Goal: Transaction & Acquisition: Purchase product/service

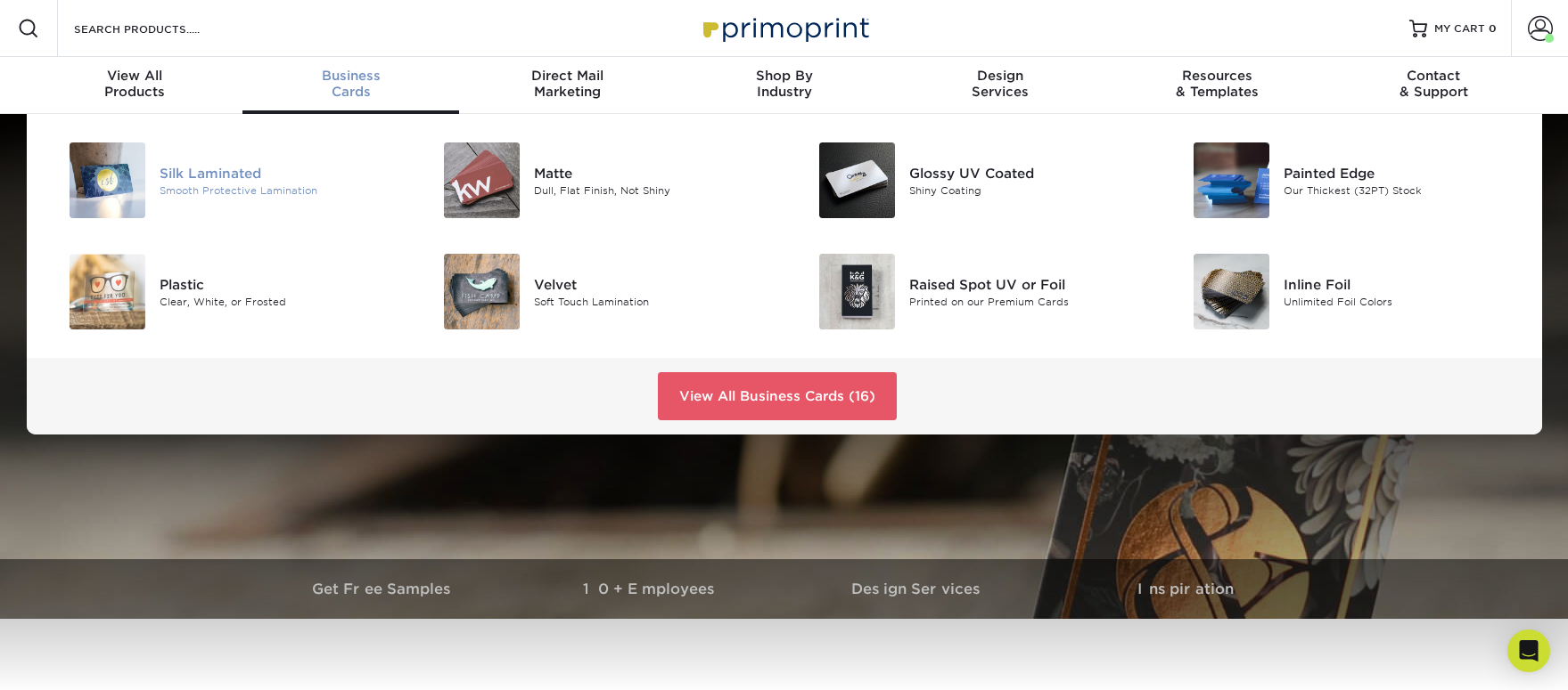
click at [208, 173] on div "Silk Laminated" at bounding box center [277, 172] width 236 height 20
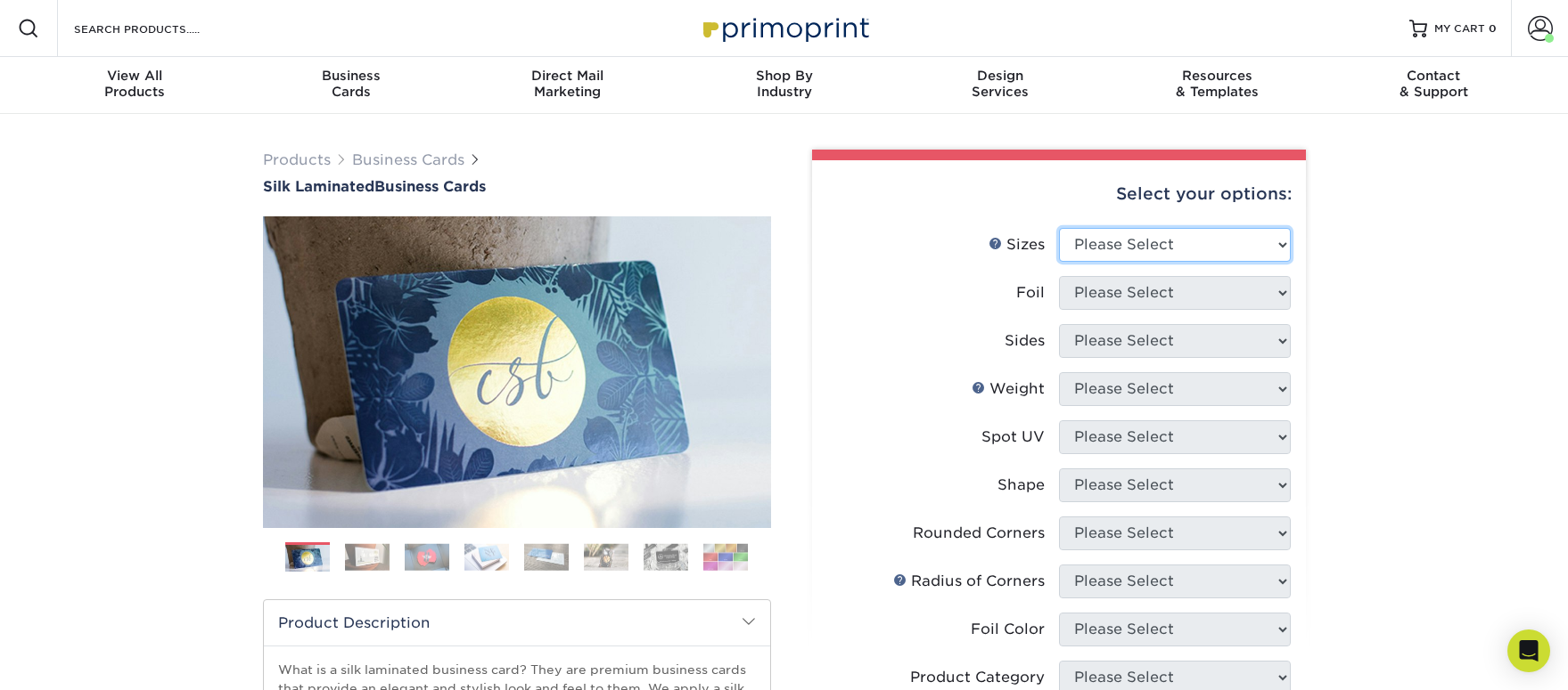
click at [1153, 258] on select "Please Select 1.5" x 3.5" - Mini 1.75" x 3.5" - Mini 2" x 2" - Square 2" x 3" -…" at bounding box center [1174, 245] width 231 height 34
select select "2.00x3.50"
click at [1059, 228] on select "Please Select 1.5" x 3.5" - Mini 1.75" x 3.5" - Mini 2" x 2" - Square 2" x 3" -…" at bounding box center [1174, 245] width 231 height 34
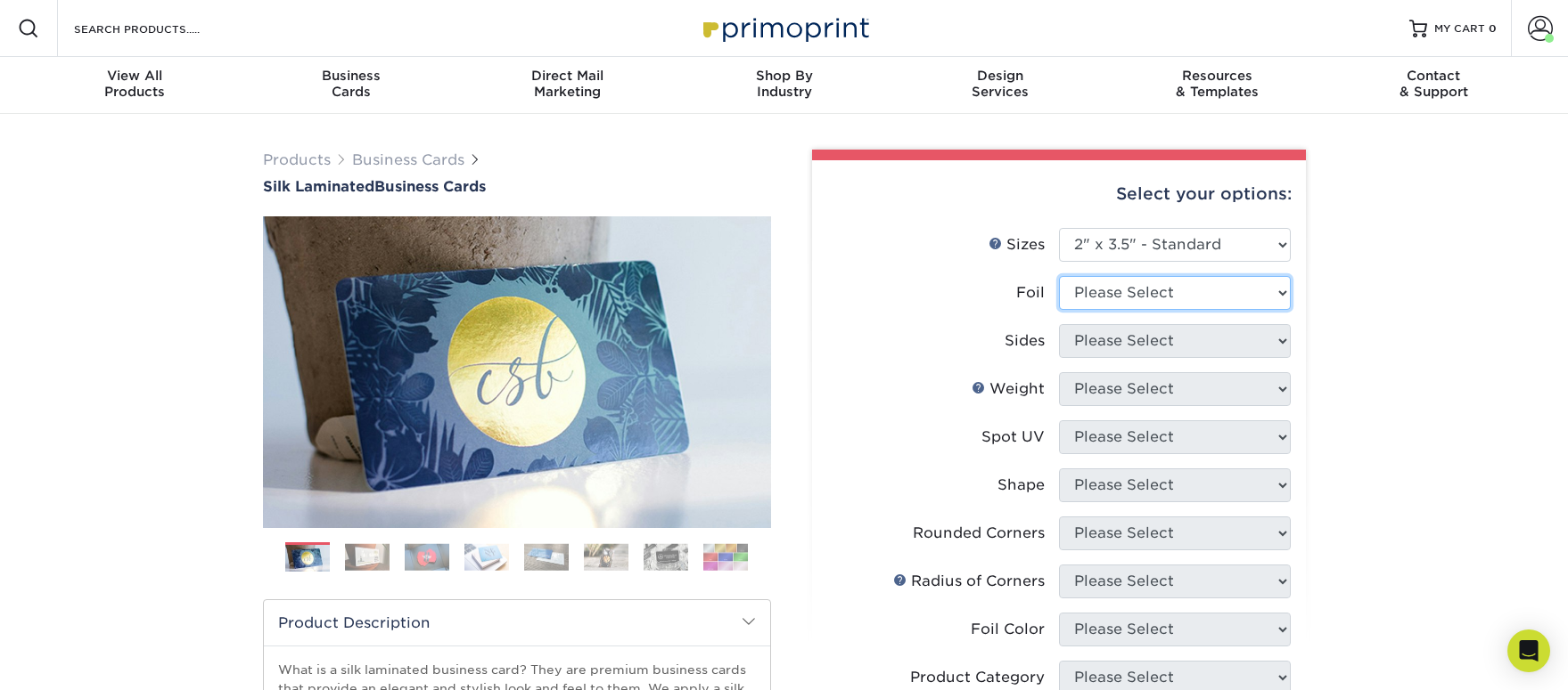
click at [1091, 291] on select "Please Select Yes No" at bounding box center [1174, 293] width 231 height 34
select select "0"
click at [1059, 276] on select "Please Select Yes No" at bounding box center [1174, 293] width 231 height 34
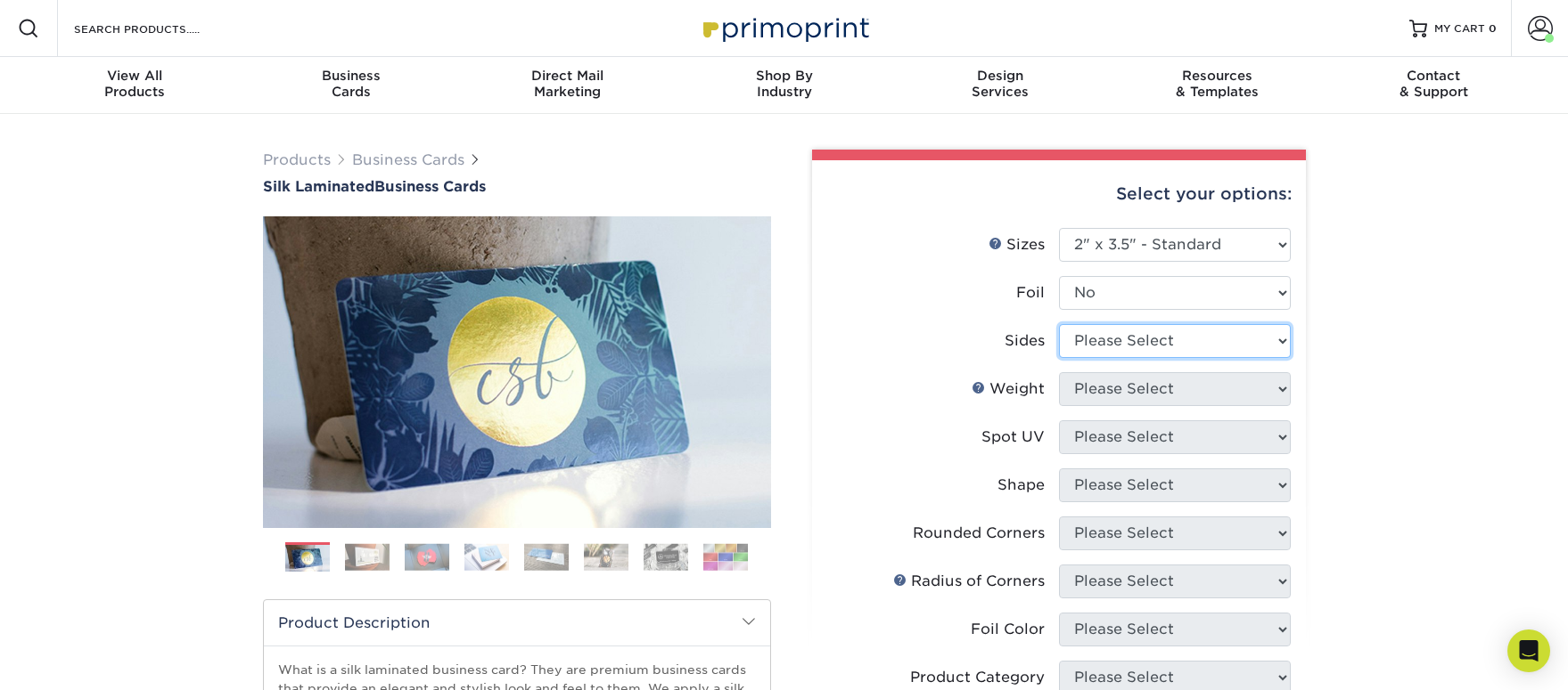
click at [1115, 342] on select "Please Select Print Both Sides Print Front Only" at bounding box center [1174, 341] width 231 height 34
select select "13abbda7-1d64-4f25-8bb2-c179b224825d"
click at [1059, 324] on select "Please Select Print Both Sides Print Front Only" at bounding box center [1174, 341] width 231 height 34
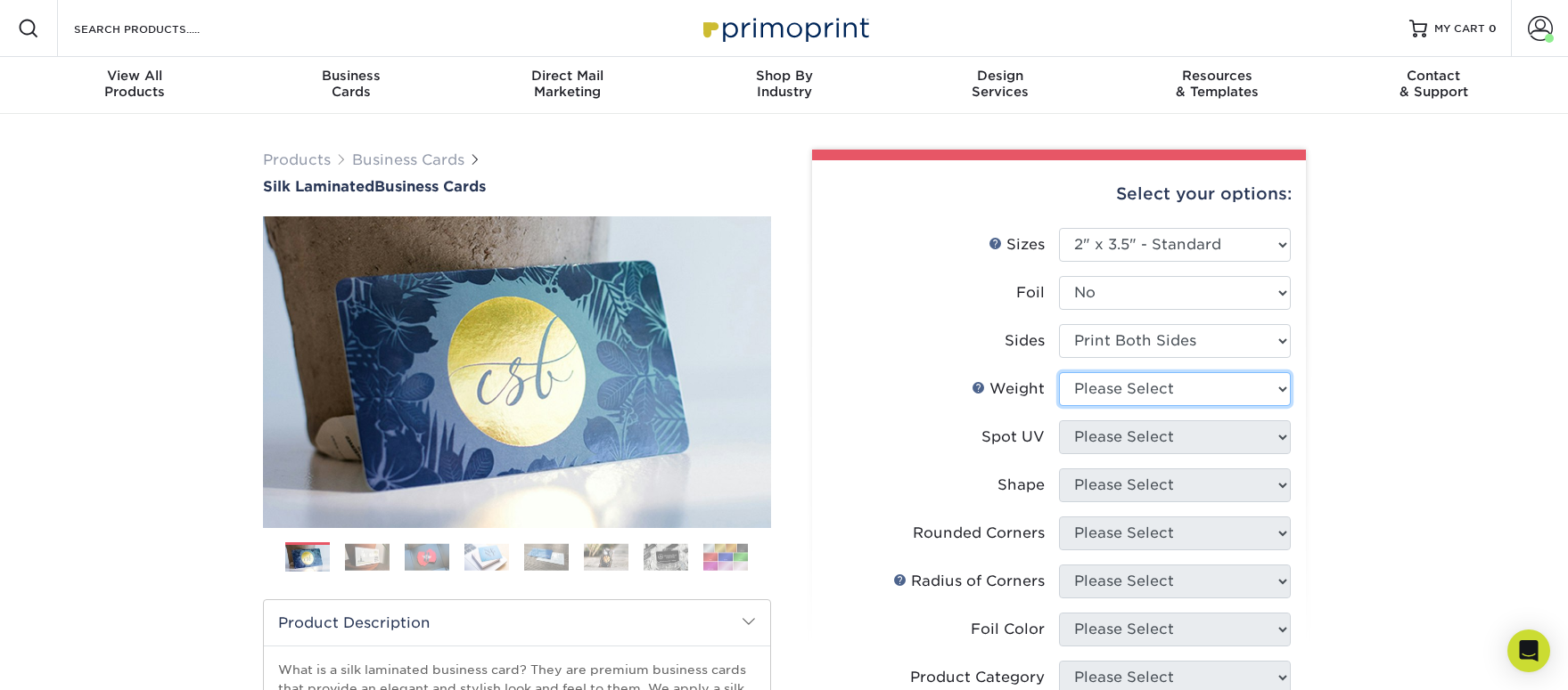
click at [1124, 398] on select "Please Select 16PT" at bounding box center [1174, 389] width 231 height 34
select select "16PT"
click at [1059, 372] on select "Please Select 16PT" at bounding box center [1174, 389] width 231 height 34
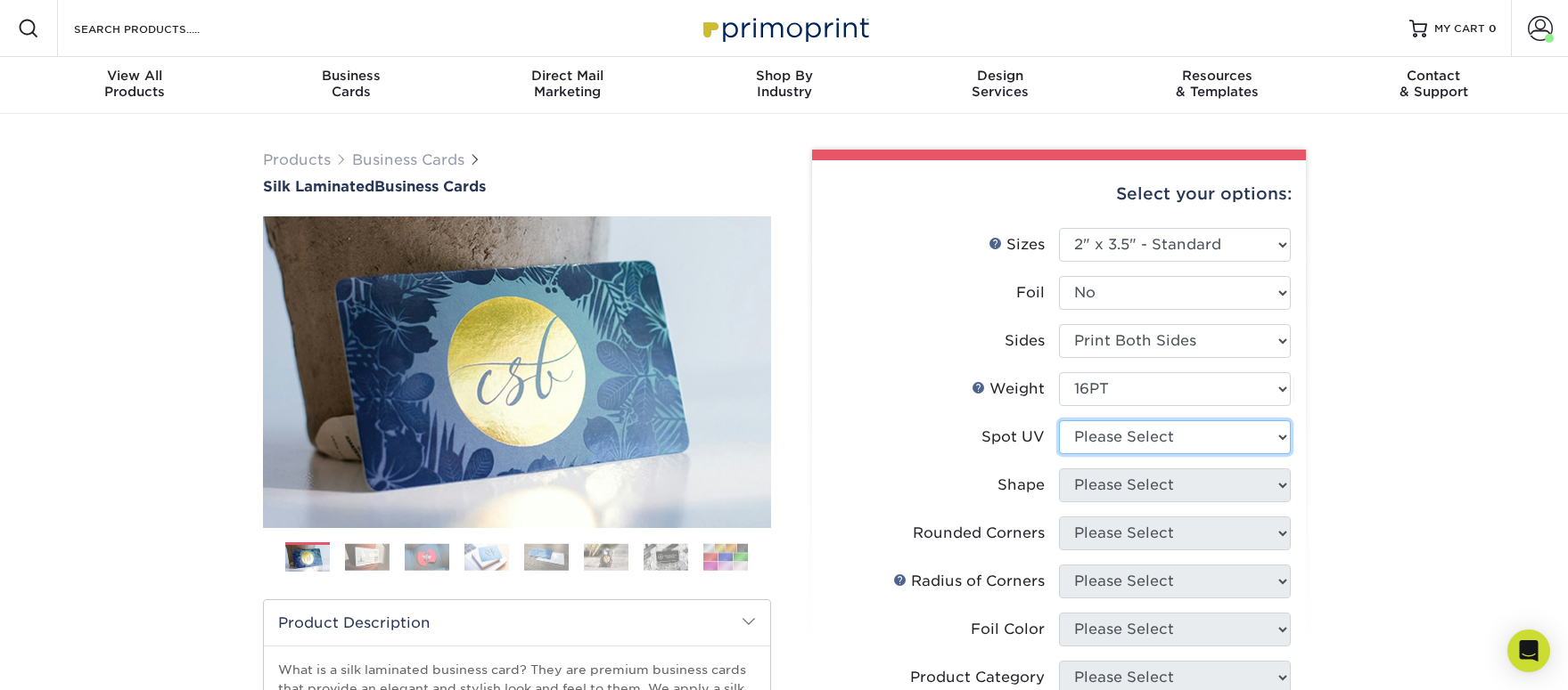
click at [1122, 436] on select "Please Select No Spot UV Front and Back (Both Sides) Front Only Back Only" at bounding box center [1174, 437] width 231 height 34
select select "3"
click at [1059, 421] on select "Please Select No Spot UV Front and Back (Both Sides) Front Only Back Only" at bounding box center [1174, 437] width 231 height 34
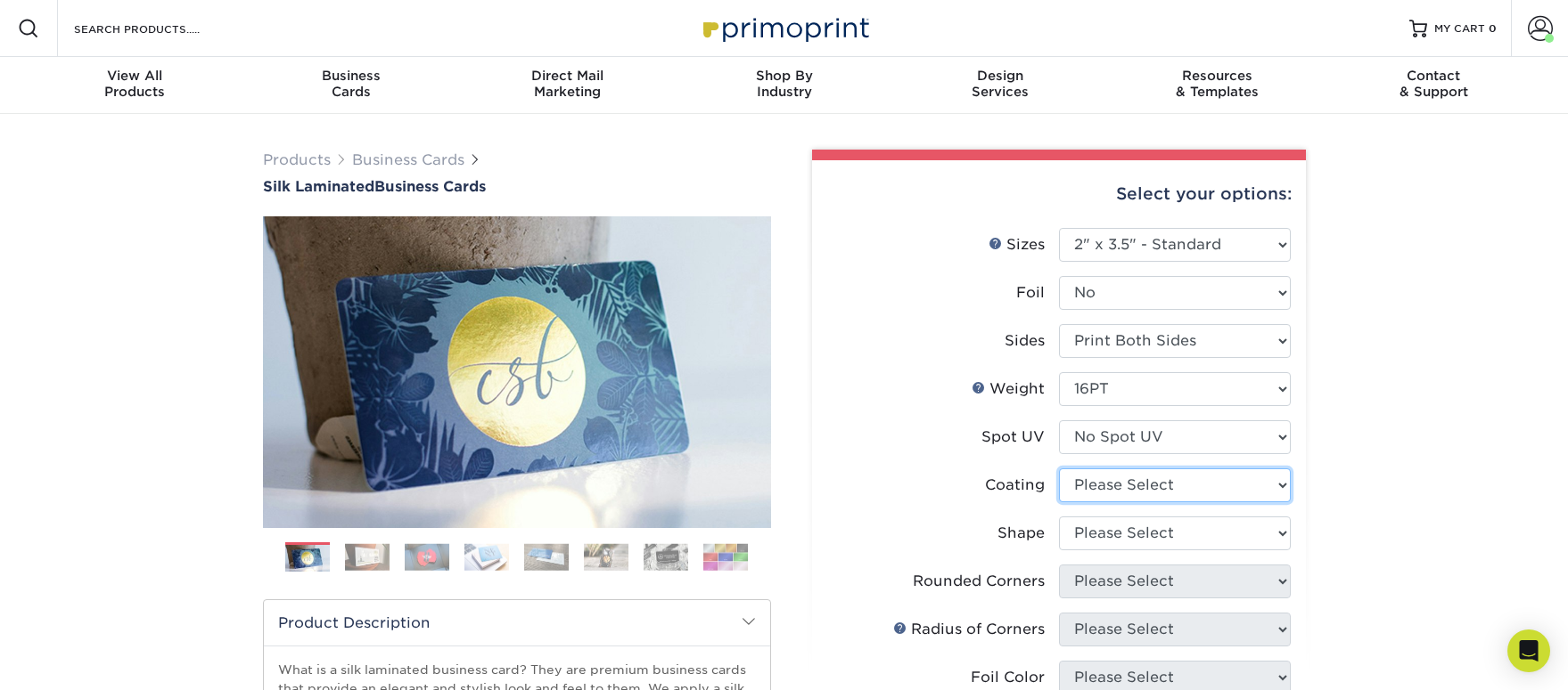
click at [1113, 483] on select at bounding box center [1174, 486] width 231 height 34
select select "3e7618de-abca-4bda-9f97-8b9129e913d8"
click at [1059, 469] on select at bounding box center [1174, 486] width 231 height 34
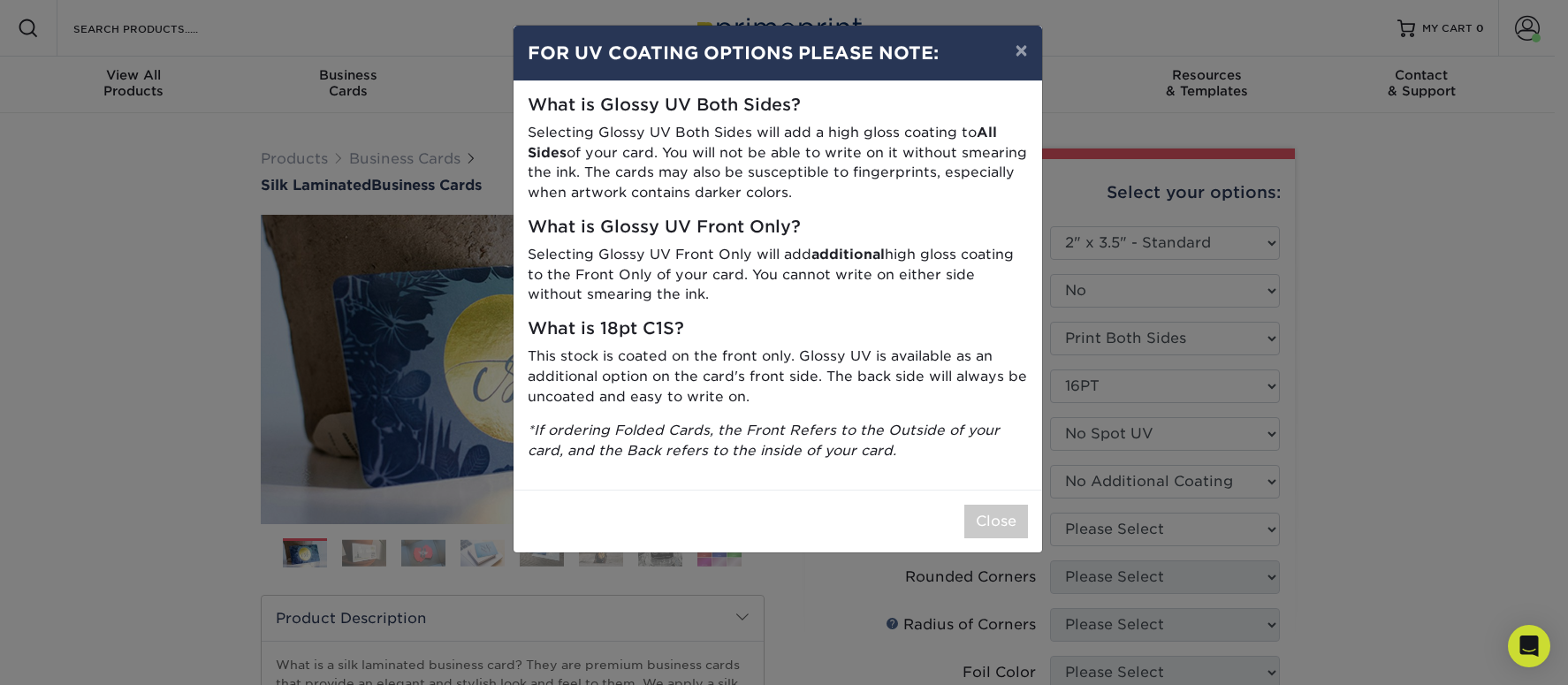
drag, startPoint x: 899, startPoint y: 520, endPoint x: 930, endPoint y: 526, distance: 31.6
click at [900, 520] on div "Close" at bounding box center [777, 521] width 528 height 63
click at [1058, 558] on div "× FOR UV COATING OPTIONS PLEASE NOTE: What is Glossy UV Both Sides? Selecting G…" at bounding box center [784, 342] width 1568 height 685
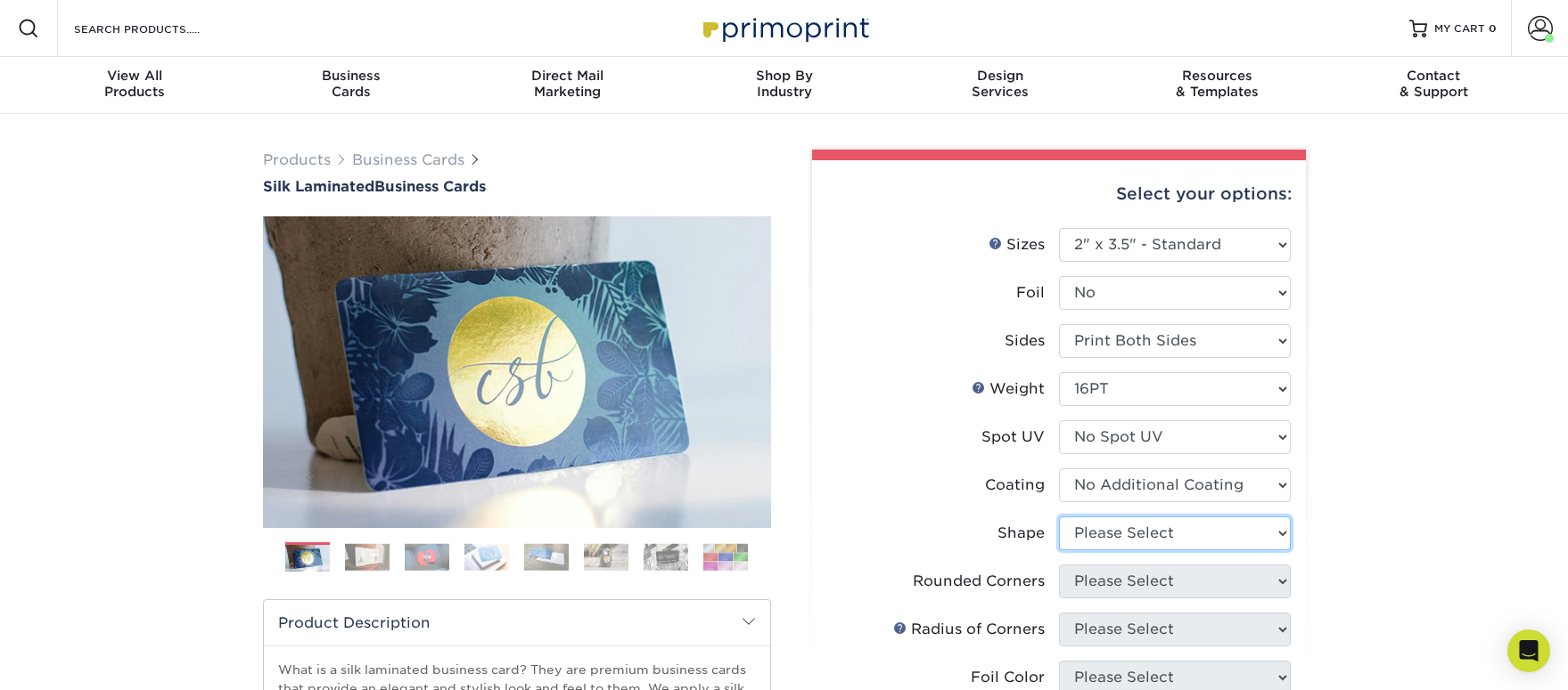
click at [1105, 527] on select "Please Select Standard Oval" at bounding box center [1174, 533] width 231 height 34
select select "standard"
click at [1059, 517] on select "Please Select Standard Oval" at bounding box center [1174, 533] width 231 height 34
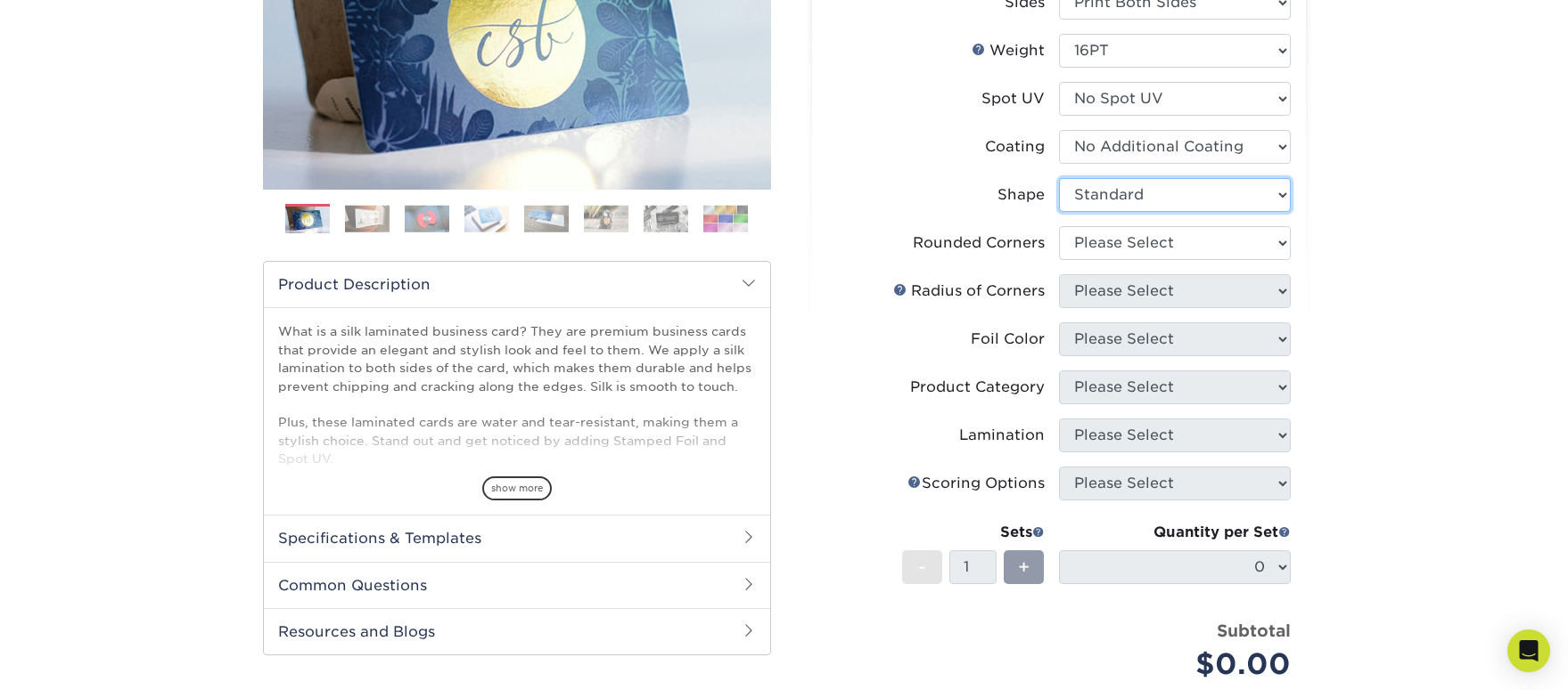
scroll to position [204, 0]
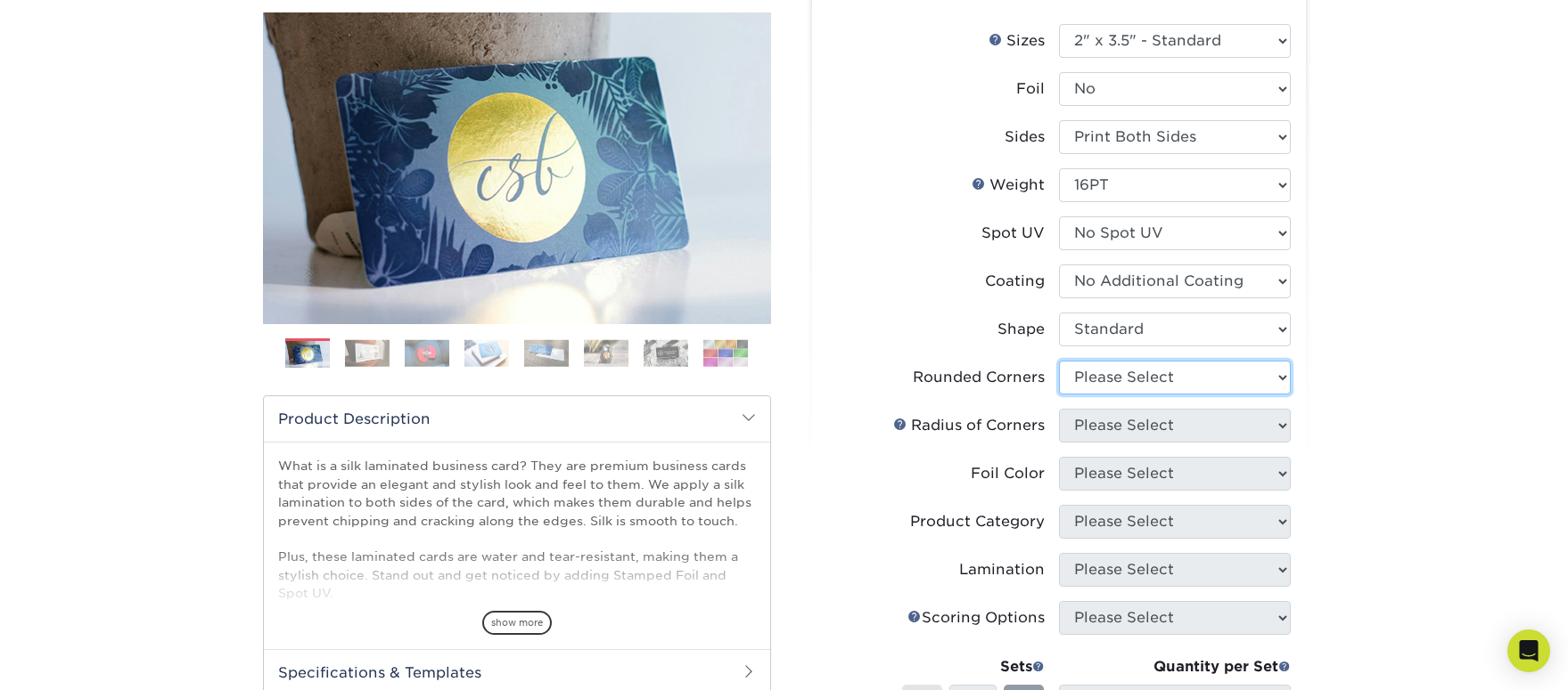
click at [1188, 379] on select "Please Select Yes - Round 2 Corners Yes - Round 4 Corners No" at bounding box center [1174, 378] width 231 height 34
select select "0"
click at [1059, 361] on select "Please Select Yes - Round 2 Corners Yes - Round 4 Corners No" at bounding box center [1174, 378] width 231 height 34
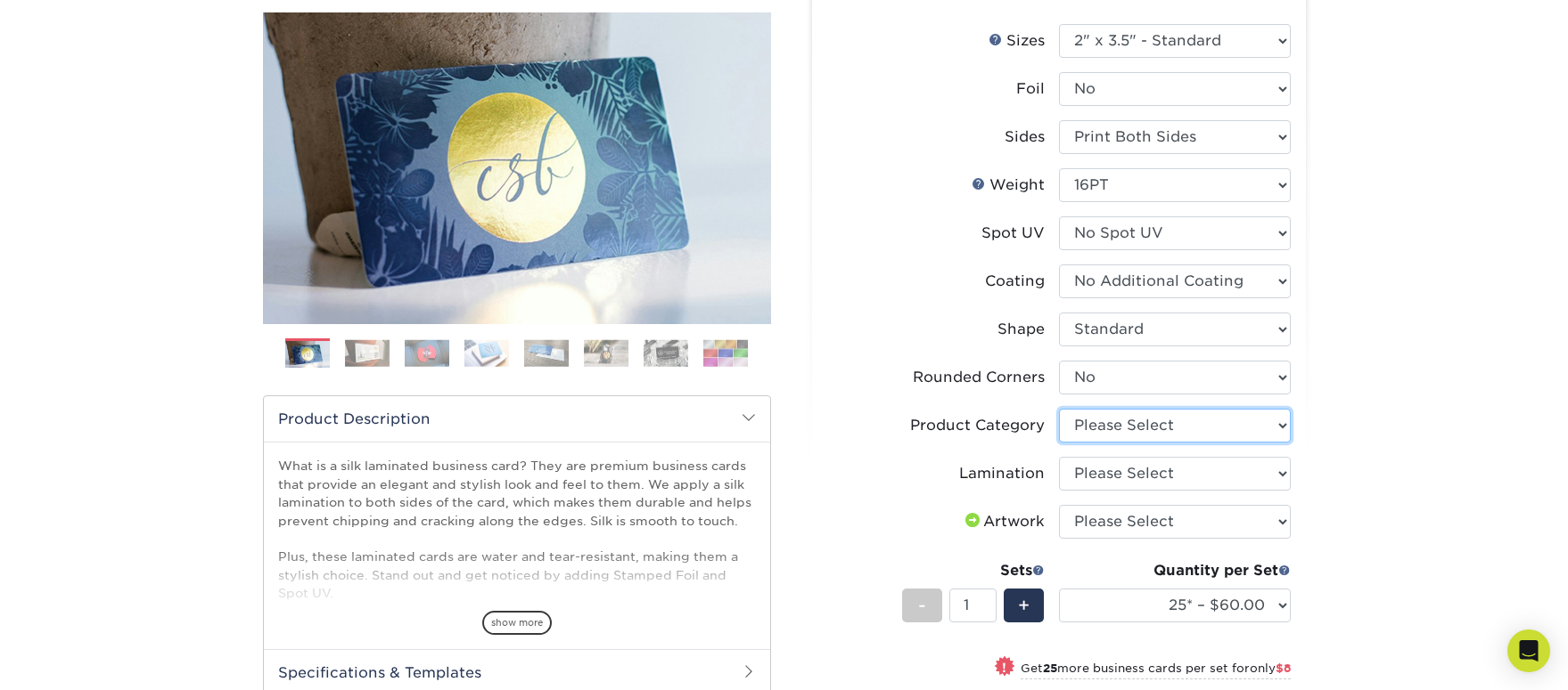
click at [1144, 424] on select "Please Select Business Cards" at bounding box center [1174, 426] width 231 height 34
select select "3b5148f1-0588-4f88-a218-97bcfdce65c1"
click at [1059, 409] on select "Please Select Business Cards" at bounding box center [1174, 426] width 231 height 34
click at [1162, 466] on select "Please Select Silk" at bounding box center [1174, 474] width 231 height 34
select select "ccacb42f-45f7-42d3-bbd3-7c8421cf37f0"
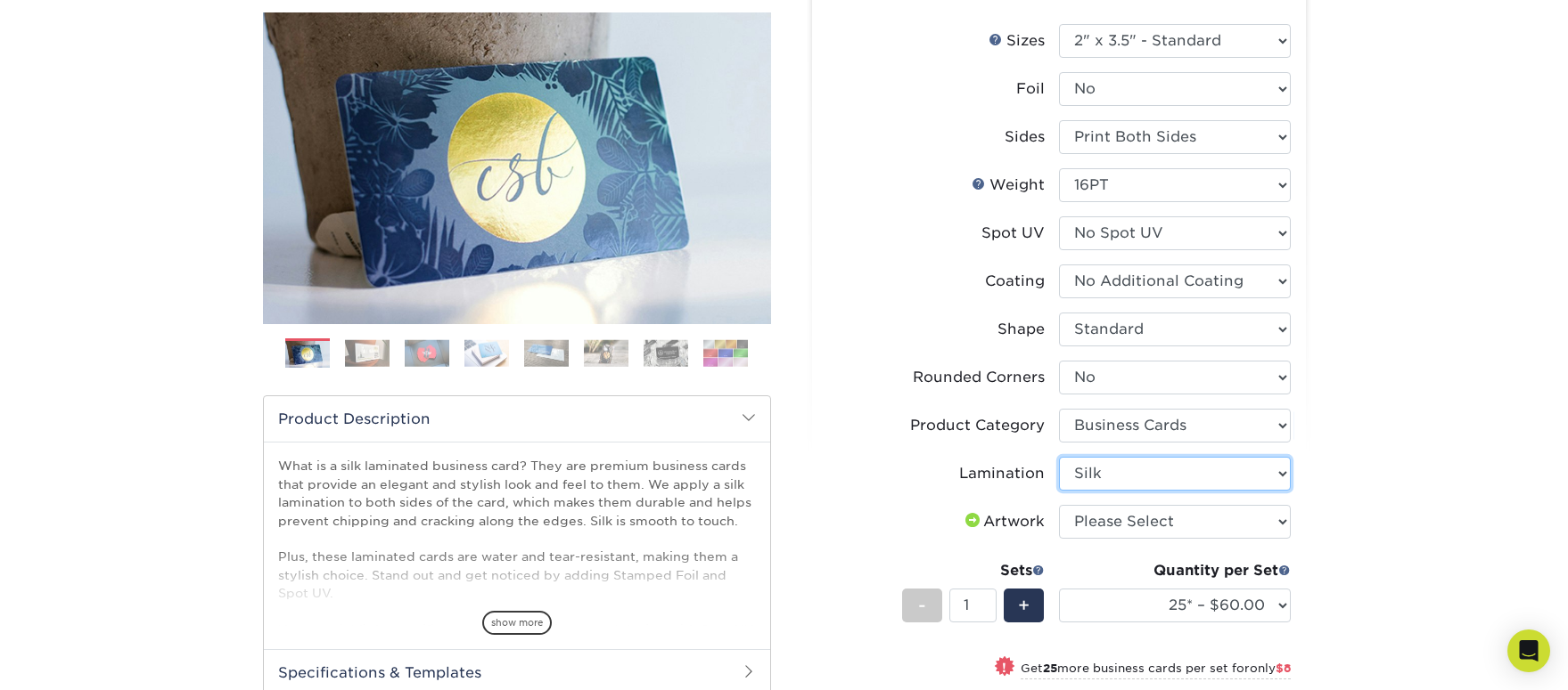
click at [1059, 457] on select "Please Select Silk" at bounding box center [1174, 474] width 231 height 34
click at [1186, 517] on select "Please Select I will upload files I need a design - $100" at bounding box center [1174, 522] width 231 height 34
select select "upload"
click at [1059, 505] on select "Please Select I will upload files I need a design - $100" at bounding box center [1174, 522] width 231 height 34
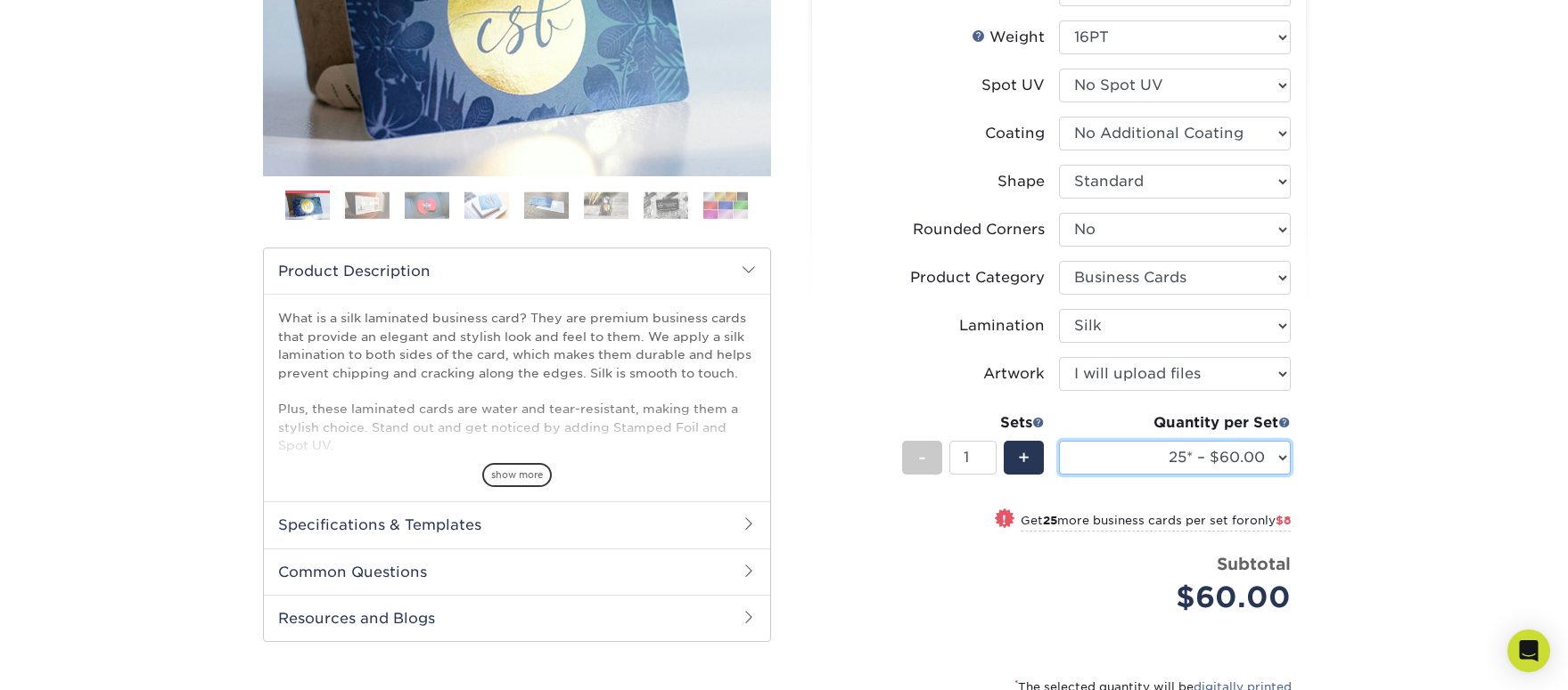
click at [1121, 467] on select "25* – $60.00 50* – $68.00 75* – $76.00 100* – $84.00 250* – $92.00 500 – $96.00…" at bounding box center [1174, 458] width 231 height 34
select select "250* – $92.00"
click at [1059, 441] on select "25* – $60.00 50* – $68.00 75* – $76.00 100* – $84.00 250* – $92.00 500 – $96.00…" at bounding box center [1174, 458] width 231 height 34
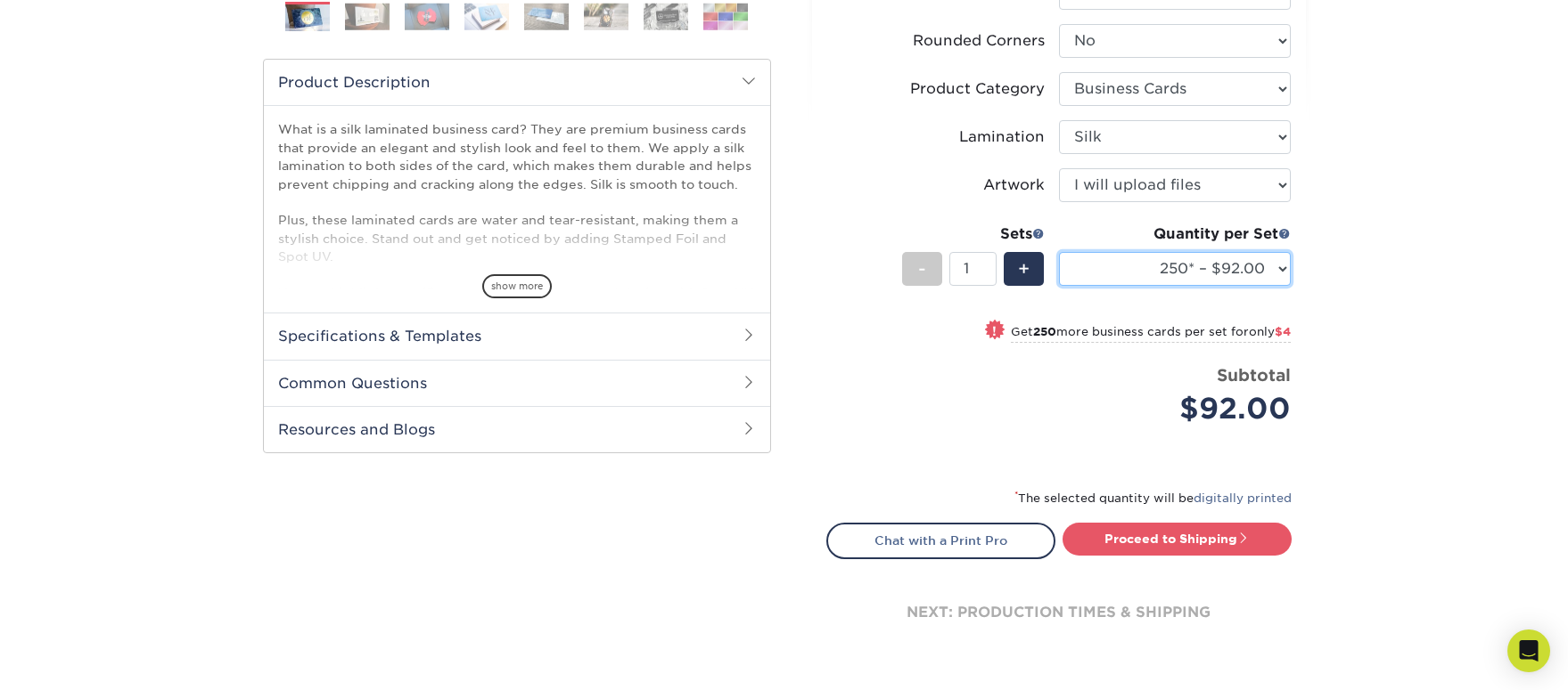
scroll to position [669, 0]
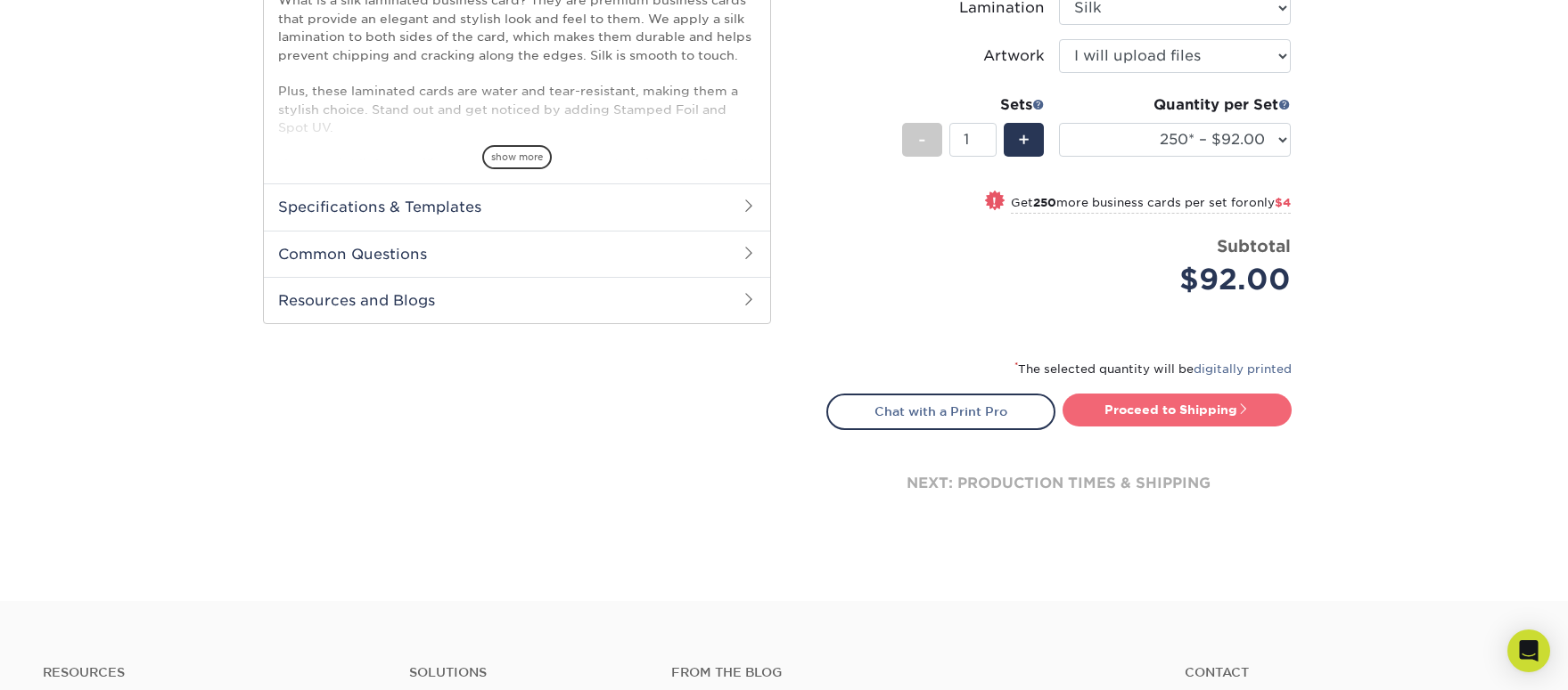
click at [1145, 409] on link "Proceed to Shipping" at bounding box center [1177, 409] width 229 height 32
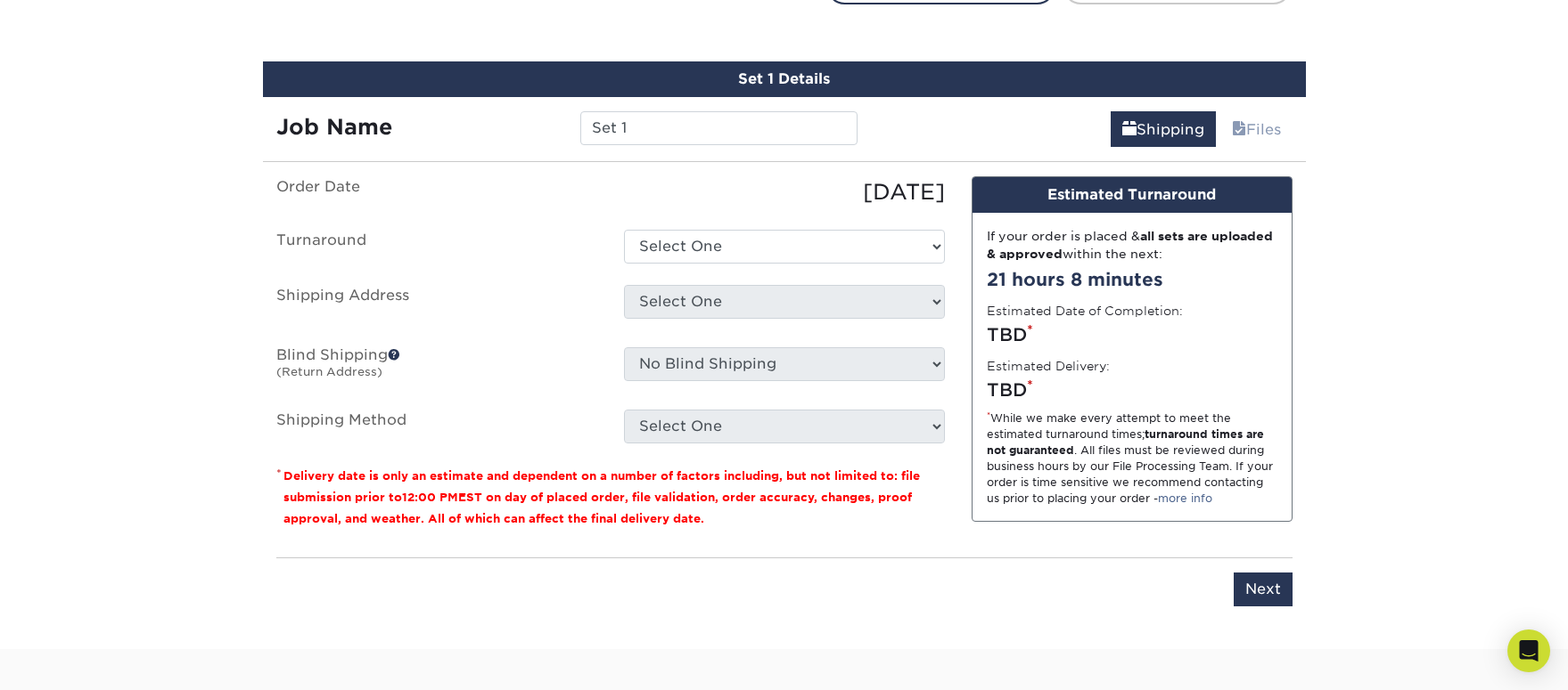
scroll to position [1111, 0]
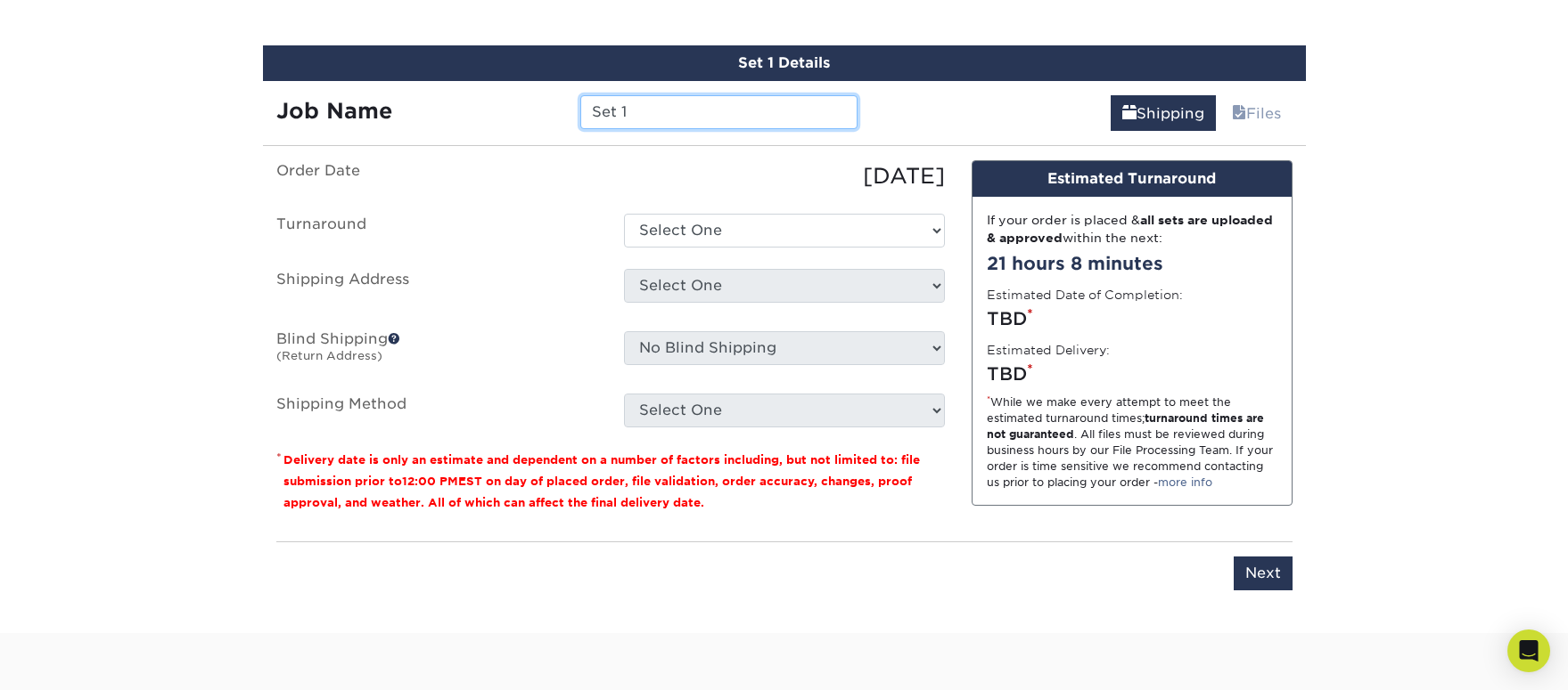
click at [629, 117] on input "Set 1" at bounding box center [718, 112] width 277 height 34
type input "Cassidy Seamon"
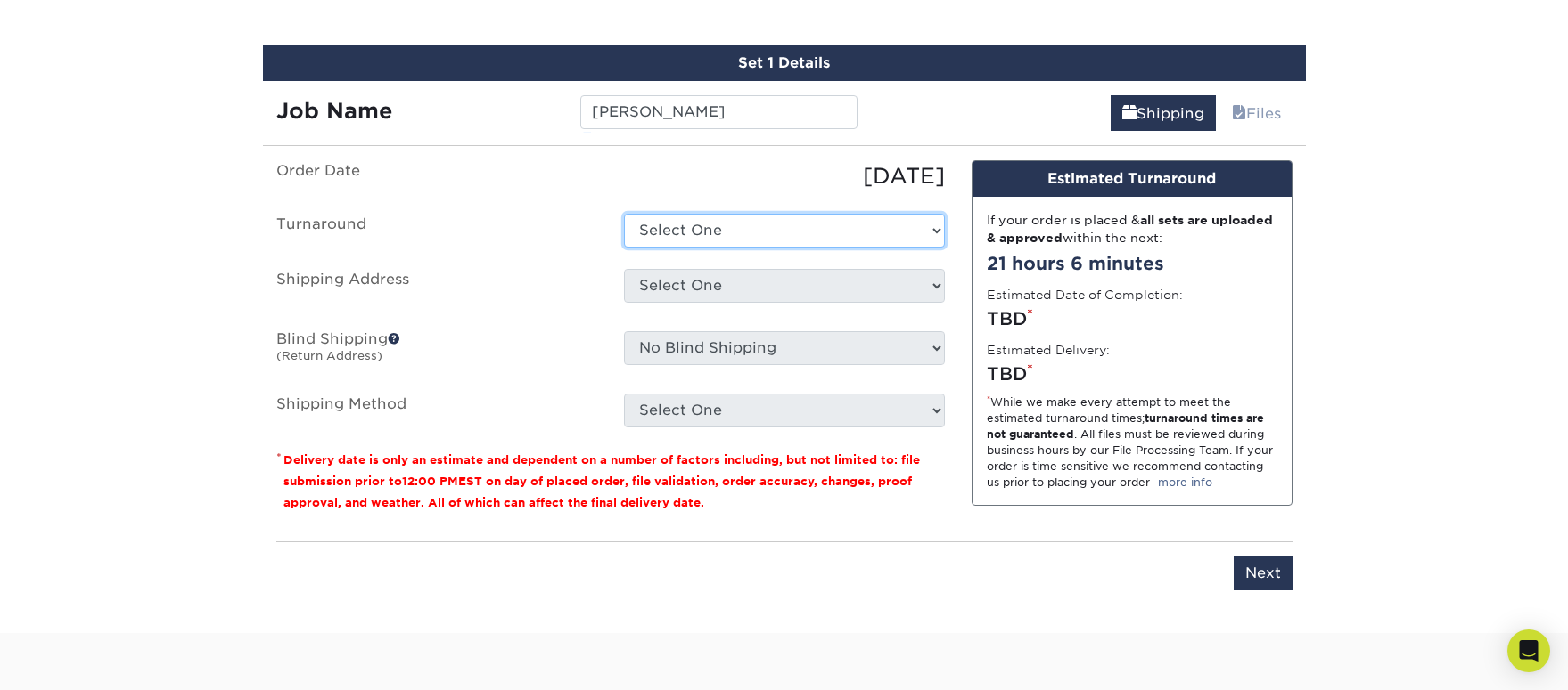
click at [693, 230] on select "Select One 2-4 Business Days 2 Day Next Business Day" at bounding box center [784, 230] width 321 height 34
select select "75495d5f-2f89-49bb-a186-824331e501c3"
click at [624, 214] on select "Select One 2-4 Business Days 2 Day Next Business Day" at bounding box center [784, 230] width 321 height 34
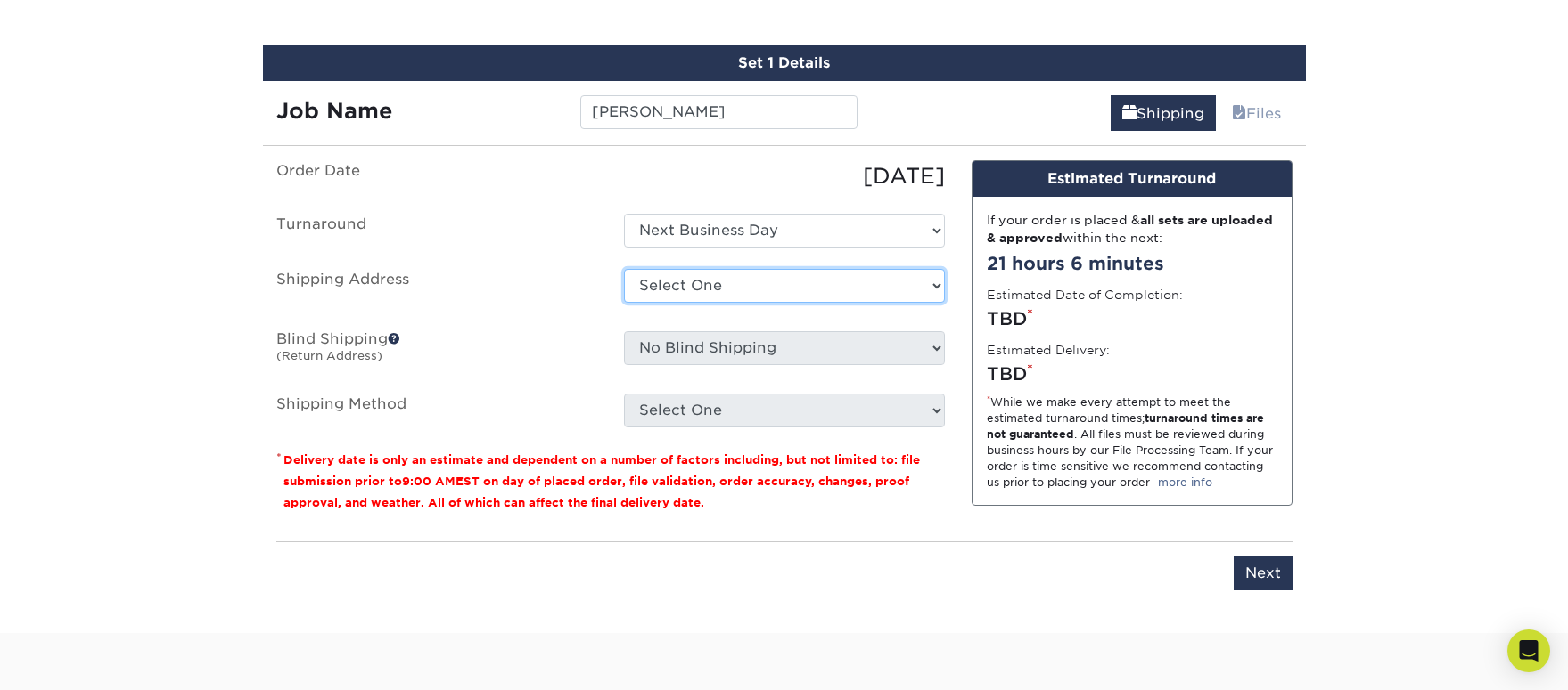
click at [674, 284] on select "Select One 98 maplewood w hempstead AGEC Ohio Atlantic - Boston Atlantic - Chic…" at bounding box center [784, 286] width 321 height 34
select select "275506"
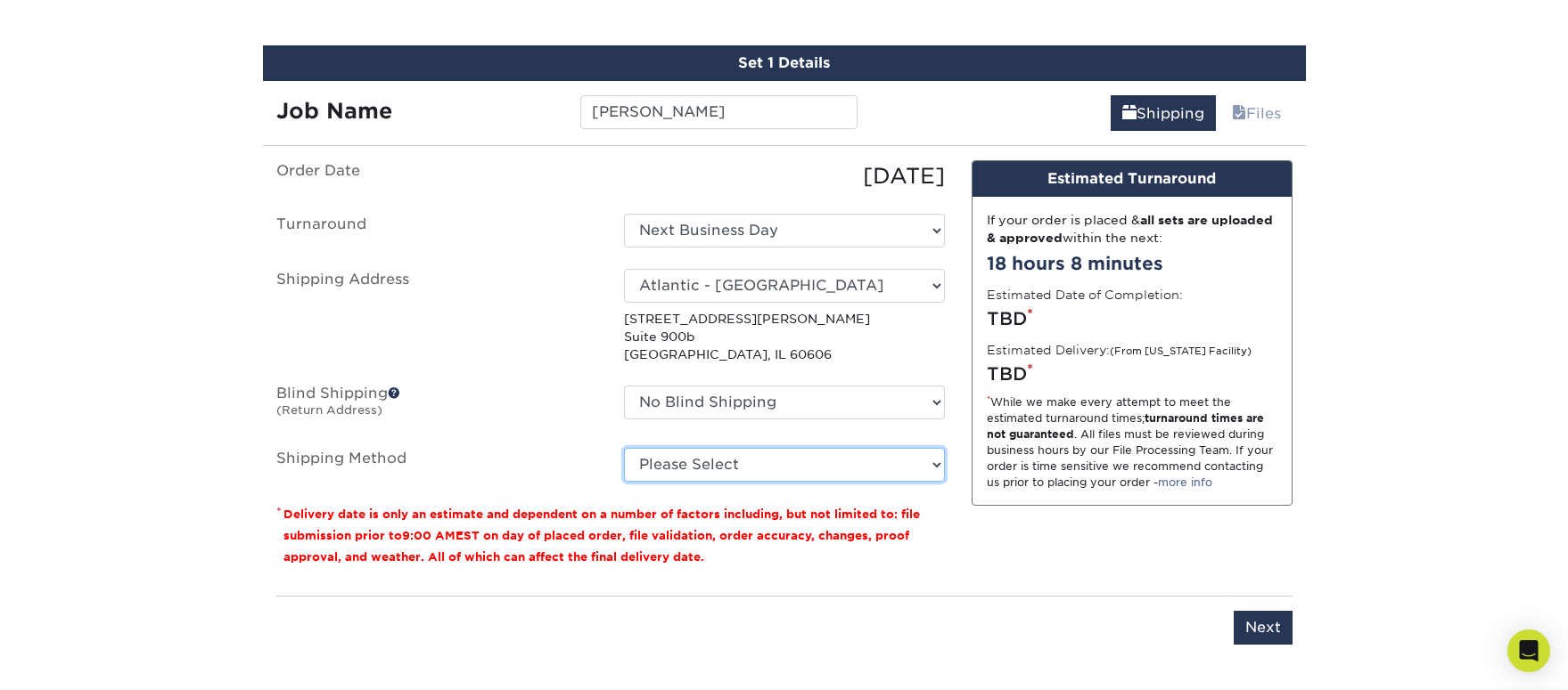
click at [817, 465] on select "Please Select Ground Shipping (+$7.84) 3 Day Shipping Service (+$18.68) 2 Day A…" at bounding box center [784, 465] width 321 height 34
click at [624, 448] on select "Please Select Ground Shipping (+$7.84) 3 Day Shipping Service (+$18.68) 2 Day A…" at bounding box center [784, 465] width 321 height 34
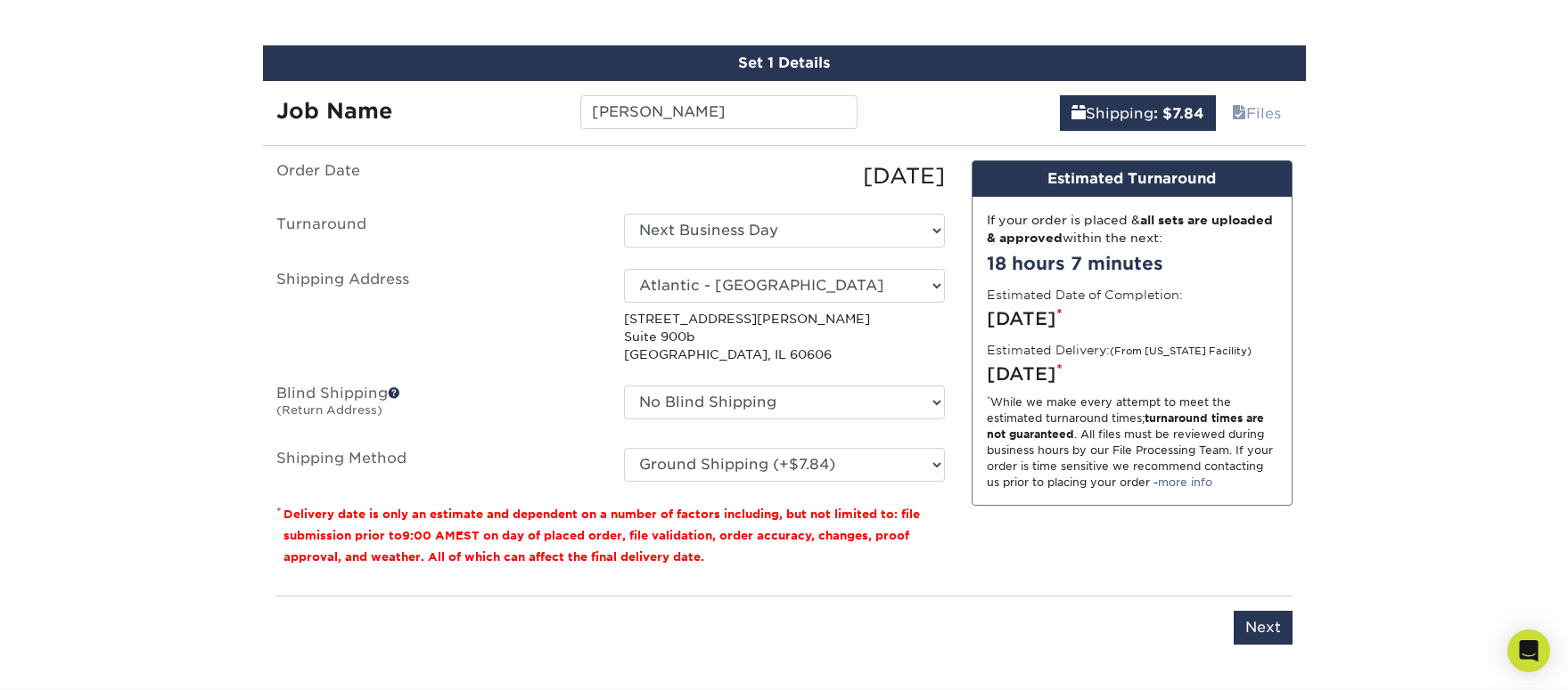
click at [1140, 368] on div "Friday, Aug 22nd *" at bounding box center [1131, 374] width 290 height 27
drag, startPoint x: 1146, startPoint y: 369, endPoint x: 984, endPoint y: 371, distance: 162.0
click at [984, 371] on div "If your order is placed & all sets are uploaded & approved within the next: 18 …" at bounding box center [1131, 352] width 319 height 310
copy div "Friday, Aug 22nd"
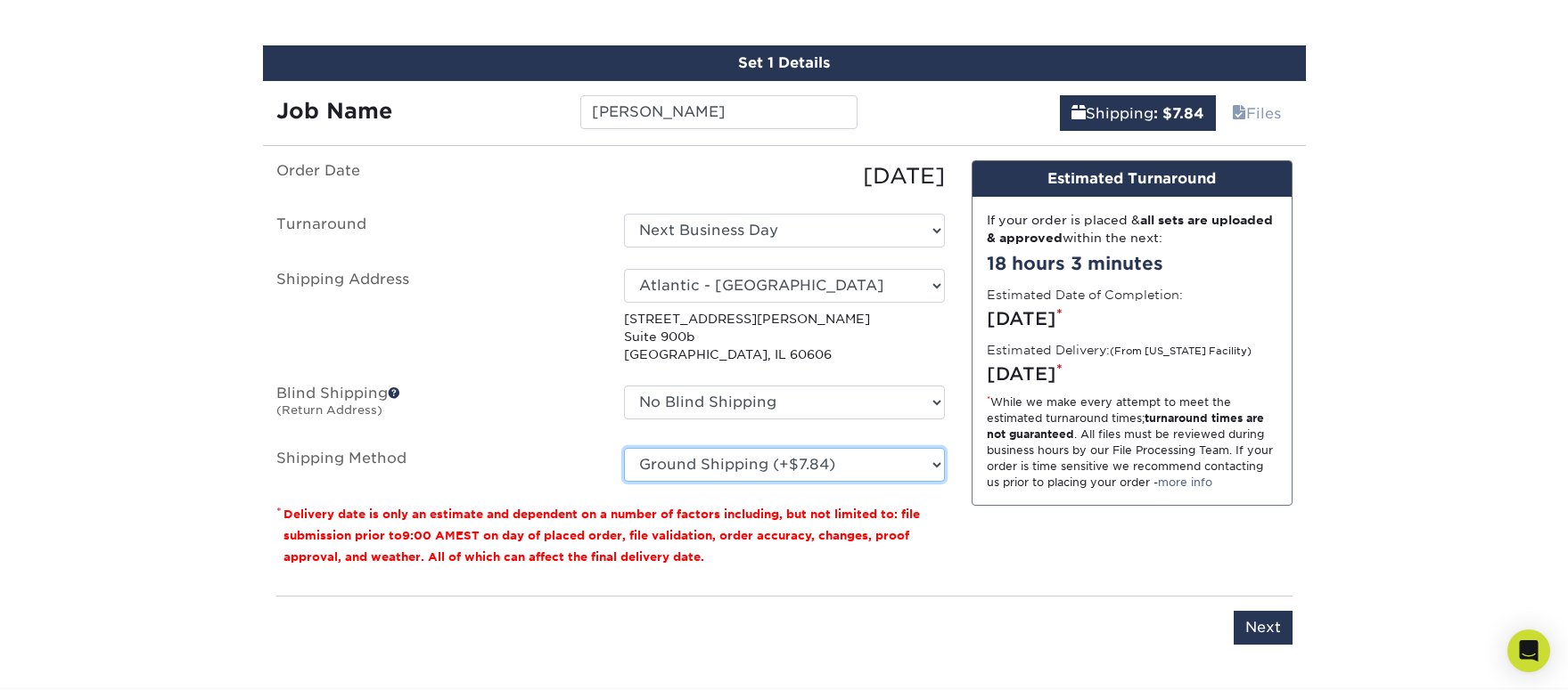
click at [870, 467] on select "Please Select Ground Shipping (+$7.84) 3 Day Shipping Service (+$18.68) 2 Day A…" at bounding box center [784, 465] width 321 height 34
click at [624, 448] on select "Please Select Ground Shipping (+$7.84) 3 Day Shipping Service (+$18.68) 2 Day A…" at bounding box center [784, 465] width 321 height 34
click at [919, 470] on select "Please Select Ground Shipping (+$7.84) 3 Day Shipping Service (+$18.68) 2 Day A…" at bounding box center [784, 465] width 321 height 34
click at [624, 448] on select "Please Select Ground Shipping (+$7.84) 3 Day Shipping Service (+$18.68) 2 Day A…" at bounding box center [784, 465] width 321 height 34
click at [1141, 380] on div "Friday, Aug 22nd *" at bounding box center [1131, 374] width 290 height 27
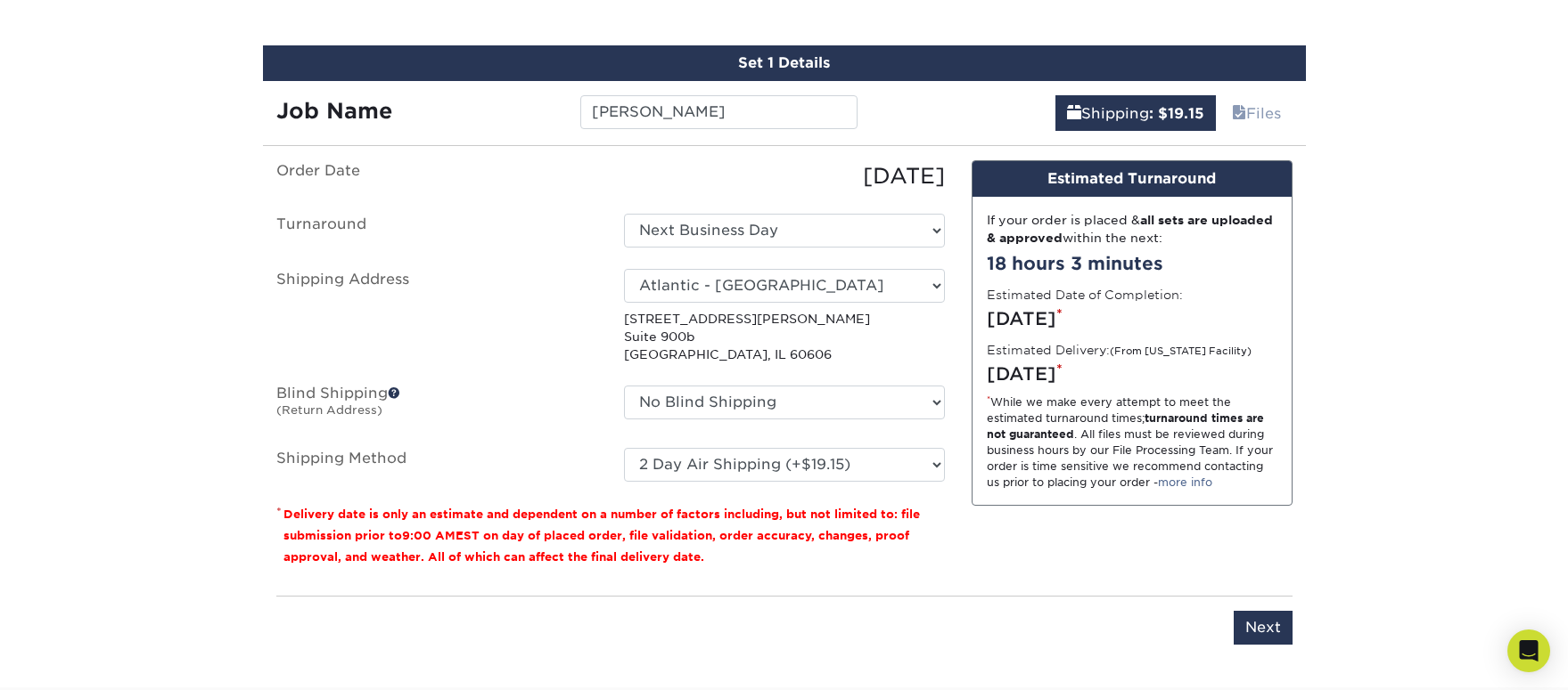
drag, startPoint x: 1144, startPoint y: 376, endPoint x: 986, endPoint y: 378, distance: 158.0
click at [987, 378] on div "Friday, Aug 22nd *" at bounding box center [1131, 374] width 290 height 27
copy div "Friday, Aug 22nd"
click at [900, 468] on select "Please Select Ground Shipping (+$7.84) 3 Day Shipping Service (+$18.68) 2 Day A…" at bounding box center [784, 465] width 321 height 34
click at [624, 448] on select "Please Select Ground Shipping (+$7.84) 3 Day Shipping Service (+$18.68) 2 Day A…" at bounding box center [784, 465] width 321 height 34
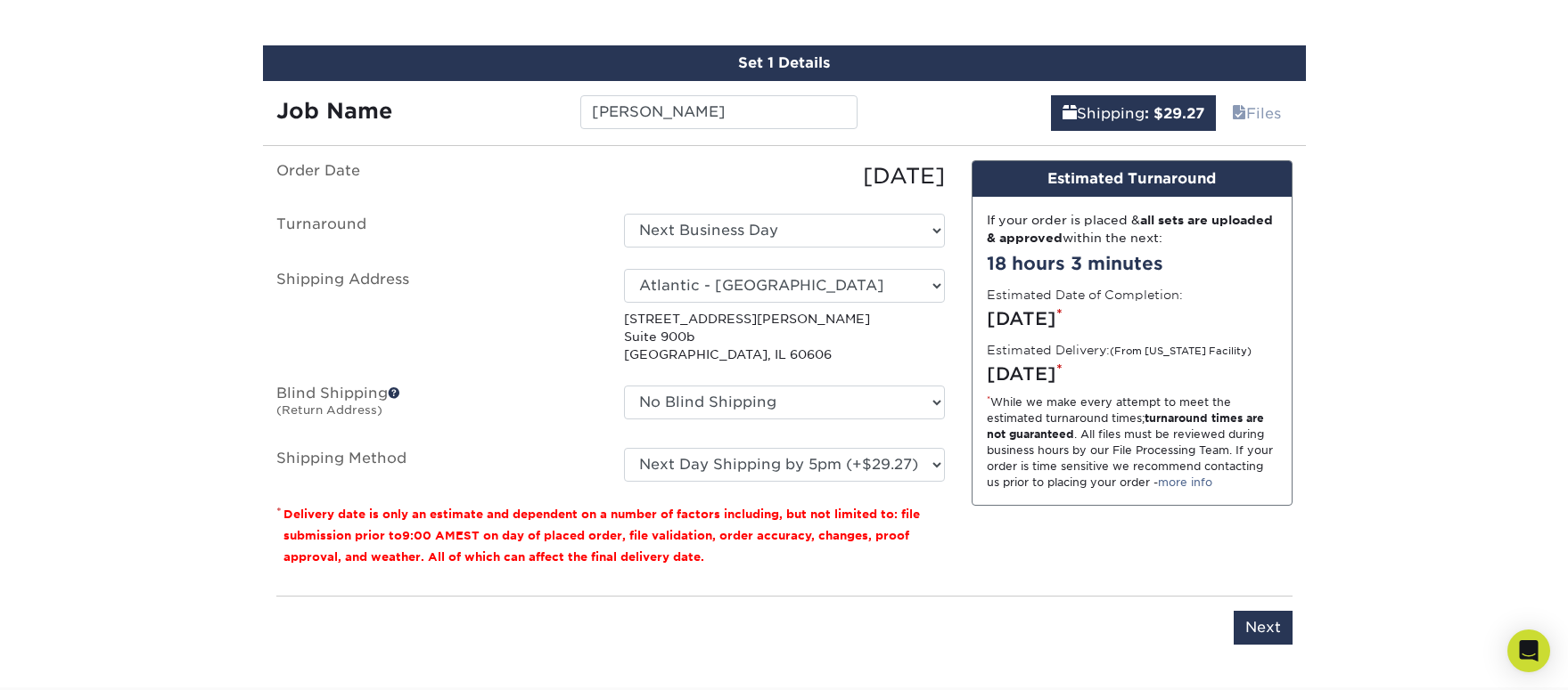
drag, startPoint x: 1159, startPoint y: 377, endPoint x: 982, endPoint y: 374, distance: 177.0
click at [982, 374] on div "If your order is placed & all sets are uploaded & approved within the next: 18 …" at bounding box center [1131, 352] width 319 height 310
copy div "Thursday, Aug 21st"
click at [695, 460] on select "Please Select Ground Shipping (+$7.84) 3 Day Shipping Service (+$18.68) 2 Day A…" at bounding box center [784, 465] width 321 height 34
click at [624, 448] on select "Please Select Ground Shipping (+$7.84) 3 Day Shipping Service (+$18.68) 2 Day A…" at bounding box center [784, 465] width 321 height 34
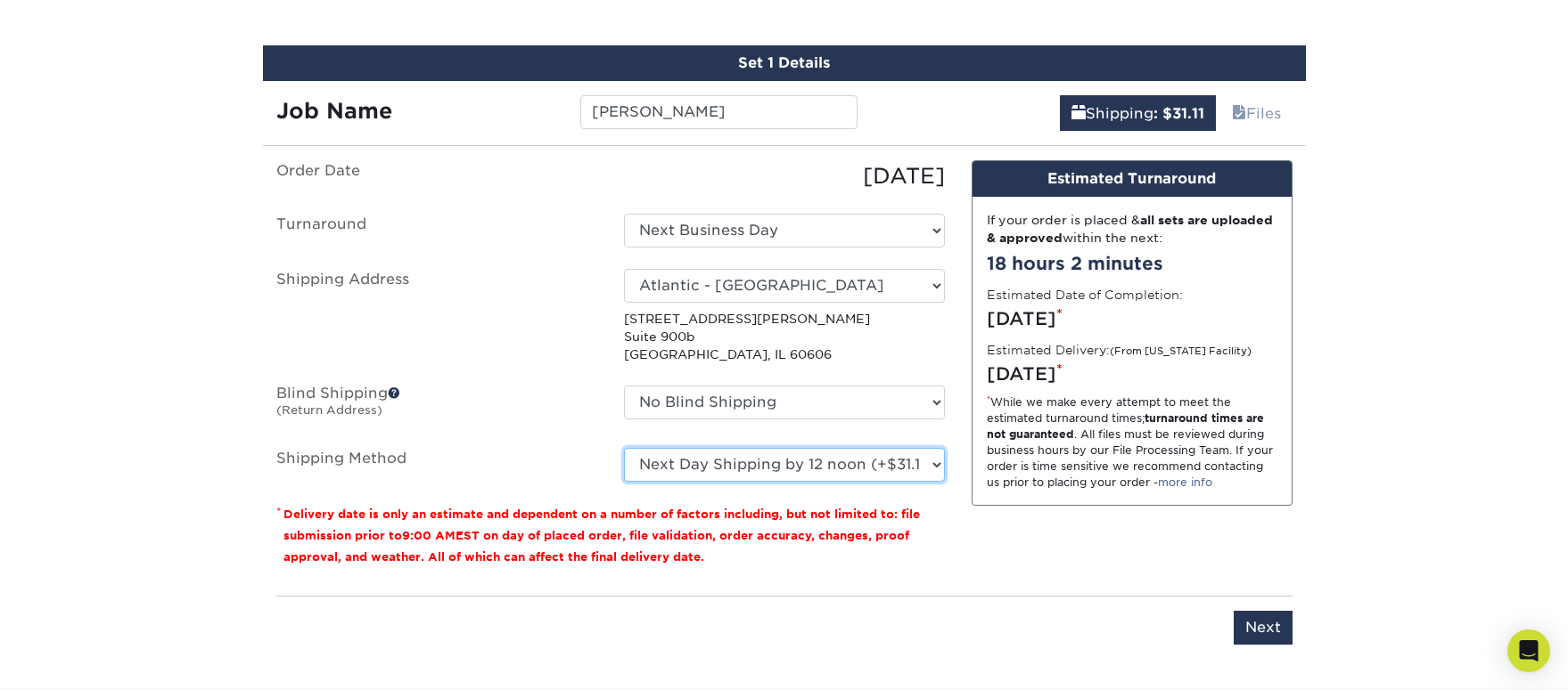
click at [806, 457] on select "Please Select Ground Shipping (+$7.84) 3 Day Shipping Service (+$18.68) 2 Day A…" at bounding box center [784, 465] width 321 height 34
drag, startPoint x: 1111, startPoint y: 375, endPoint x: 969, endPoint y: 373, distance: 142.0
click at [969, 373] on div "Design Estimated Turnaround If your order is placed & all sets are uploaded & a…" at bounding box center [1131, 371] width 348 height 421
copy div "Thursday, Aug 21st"
click at [834, 465] on select "Please Select Ground Shipping (+$7.84) 3 Day Shipping Service (+$18.68) 2 Day A…" at bounding box center [784, 465] width 321 height 34
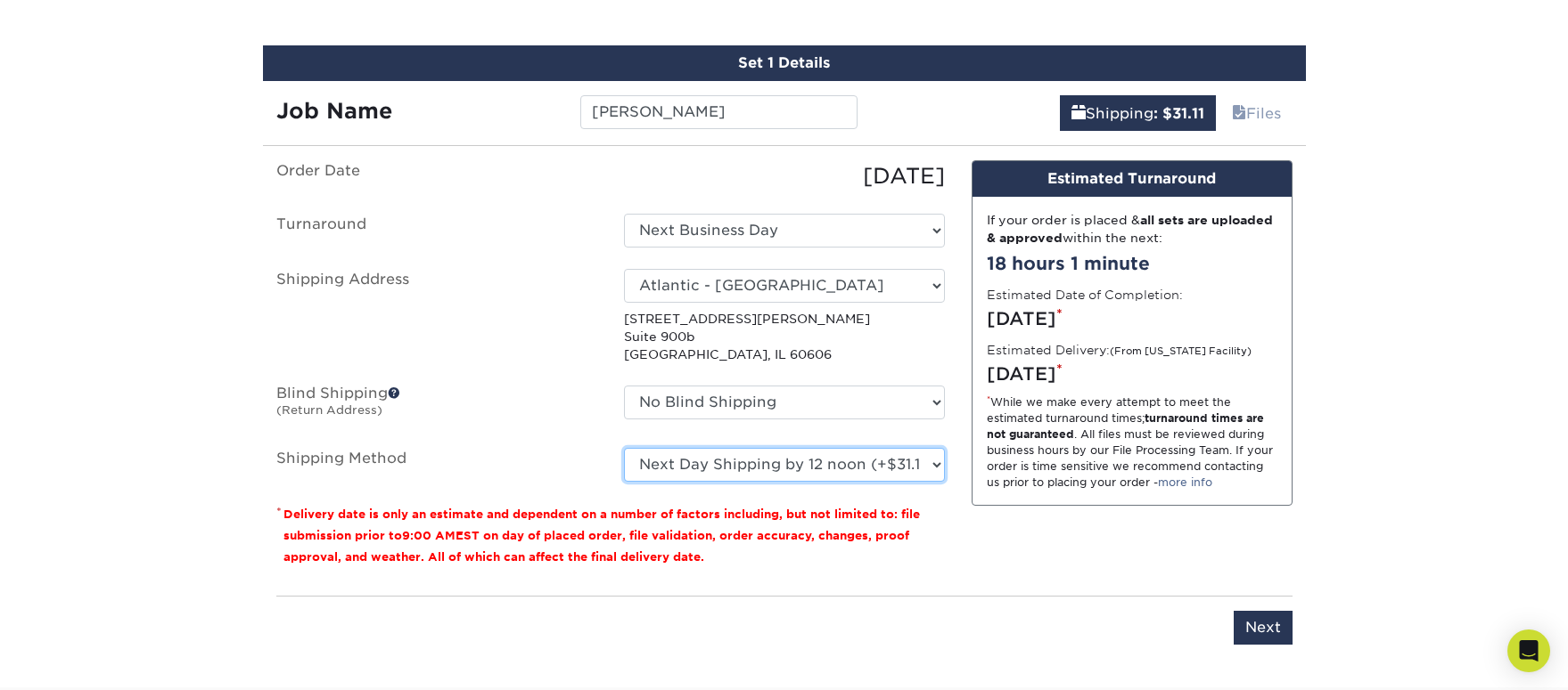
click at [741, 462] on select "Please Select Ground Shipping (+$7.84) 3 Day Shipping Service (+$18.68) 2 Day A…" at bounding box center [784, 465] width 321 height 34
select select "03"
click at [624, 448] on select "Please Select Ground Shipping (+$7.84) 3 Day Shipping Service (+$18.68) 2 Day A…" at bounding box center [784, 465] width 321 height 34
